Goal: Information Seeking & Learning: Learn about a topic

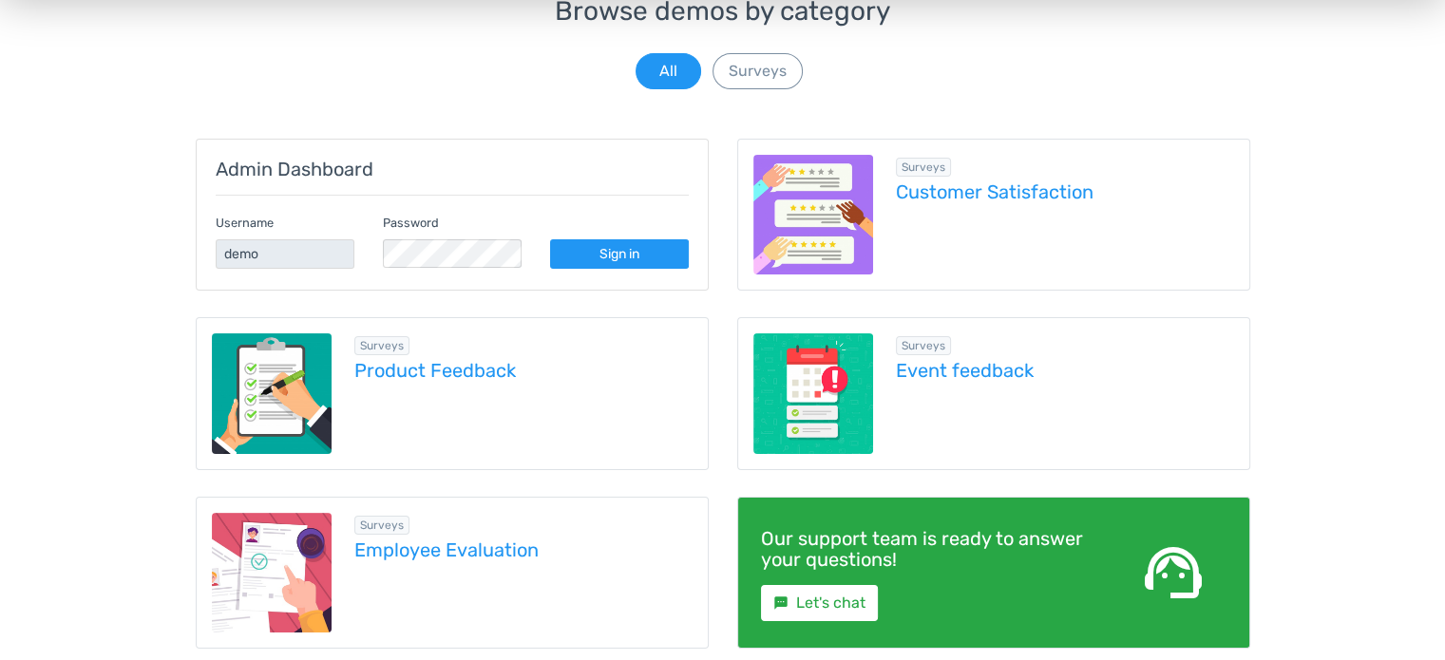
scroll to position [250, 0]
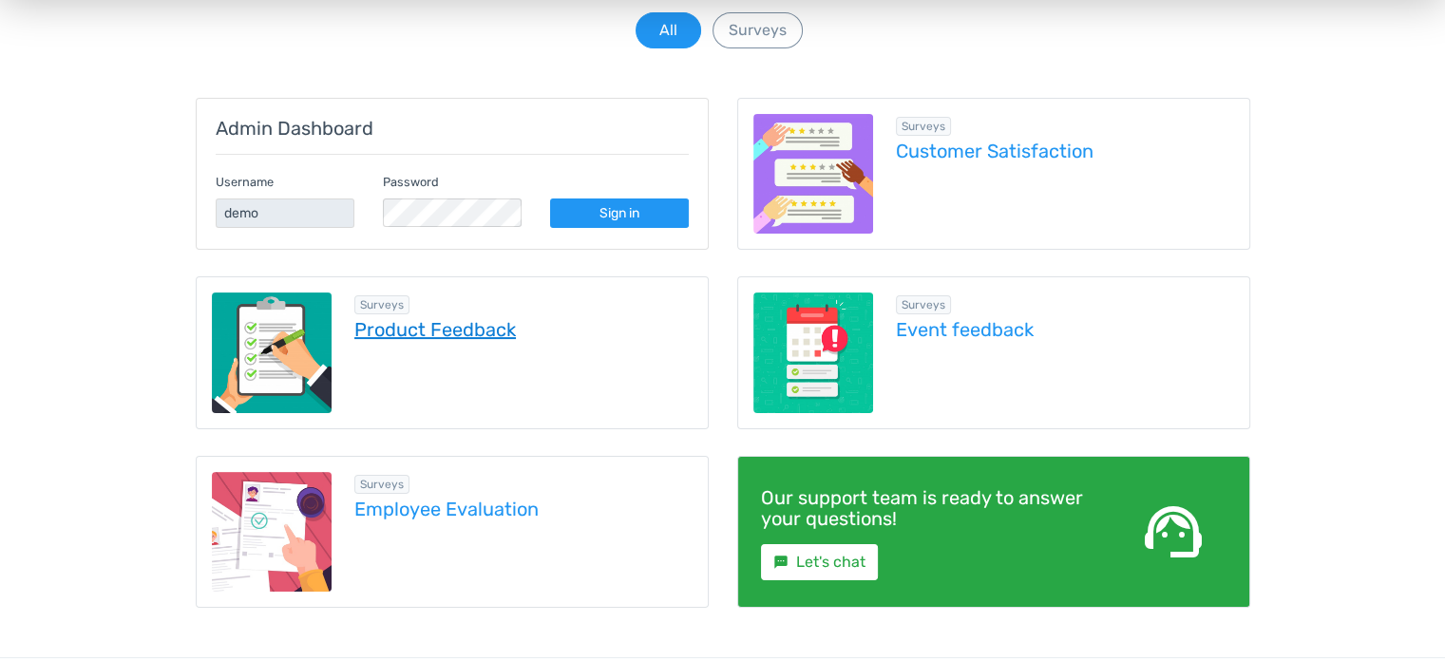
click at [422, 325] on link "Product Feedback" at bounding box center [523, 329] width 338 height 21
click at [593, 208] on link "Sign in" at bounding box center [619, 212] width 139 height 29
